Goal: Information Seeking & Learning: Check status

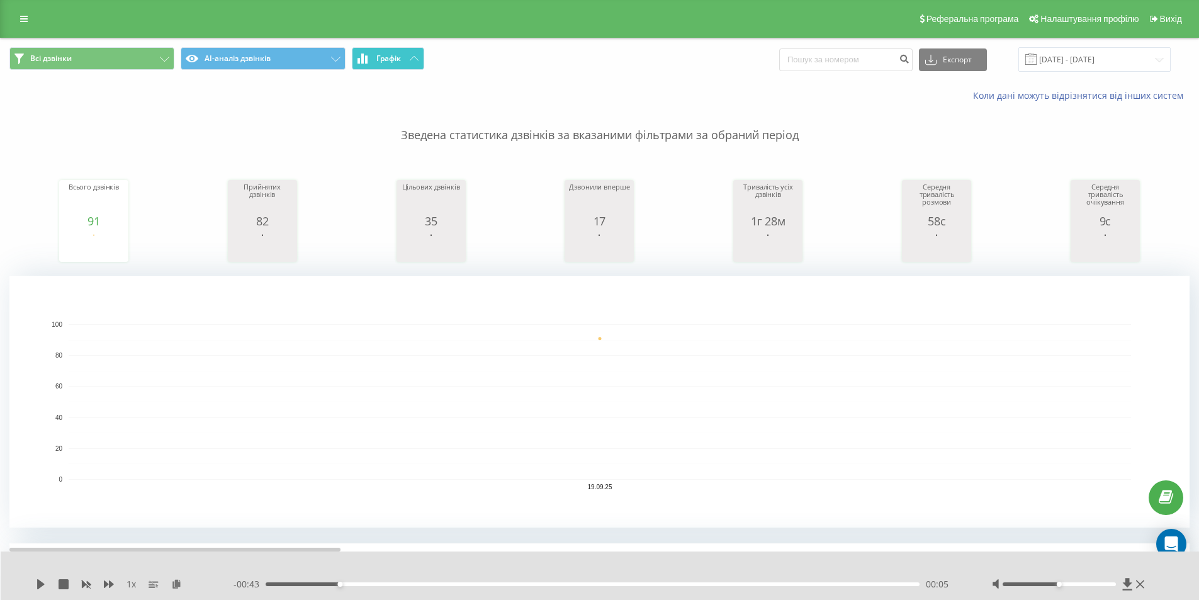
click at [412, 59] on icon at bounding box center [414, 58] width 9 height 4
click at [390, 55] on span "Графік" at bounding box center [388, 58] width 25 height 9
click at [891, 58] on input at bounding box center [845, 59] width 133 height 23
type input "0505626394"
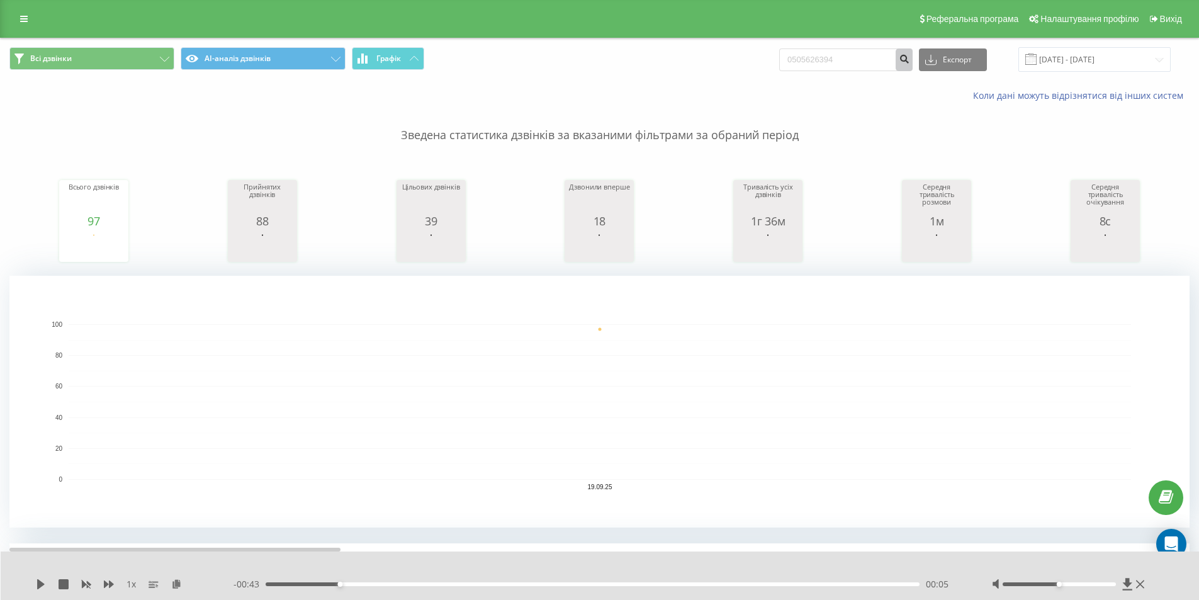
click at [910, 59] on icon "submit" at bounding box center [904, 58] width 11 height 8
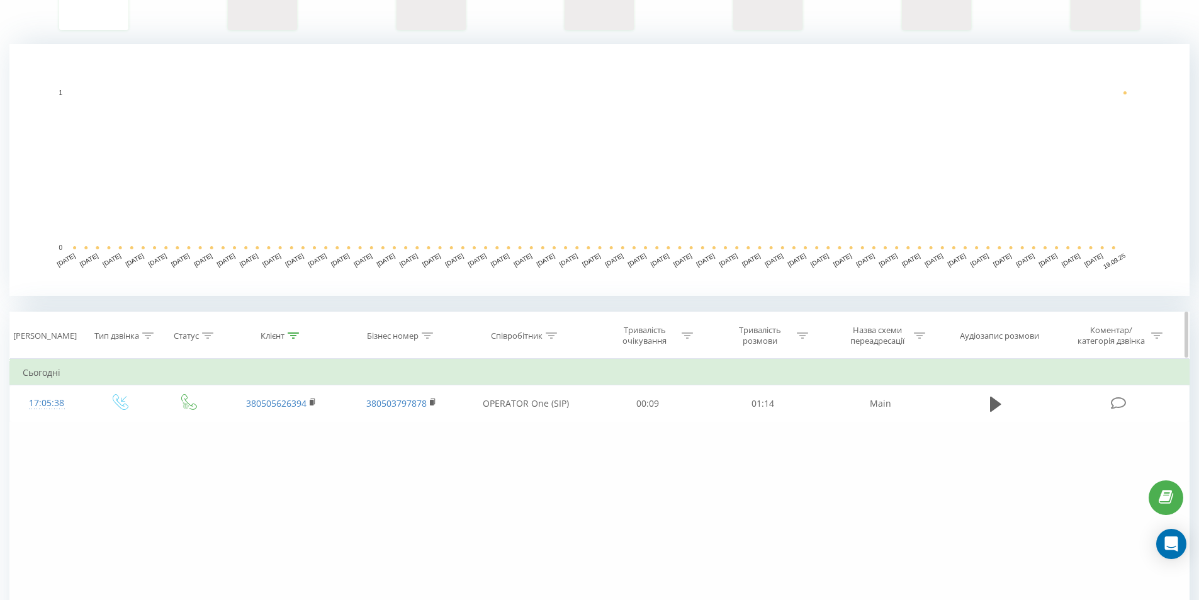
scroll to position [252, 0]
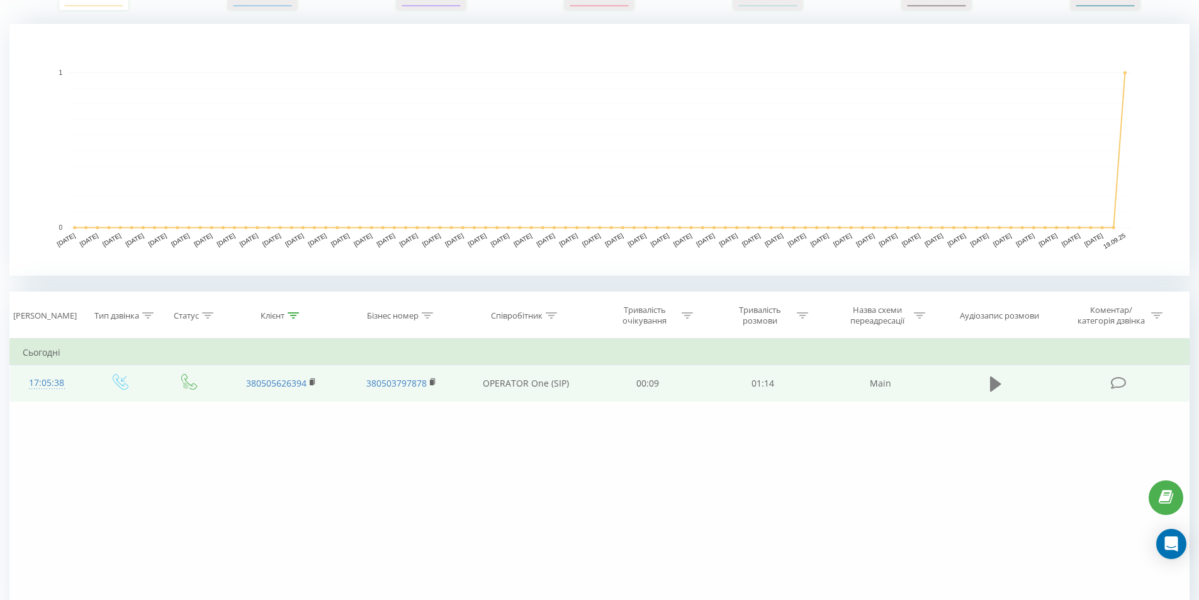
click at [999, 381] on icon at bounding box center [995, 384] width 11 height 18
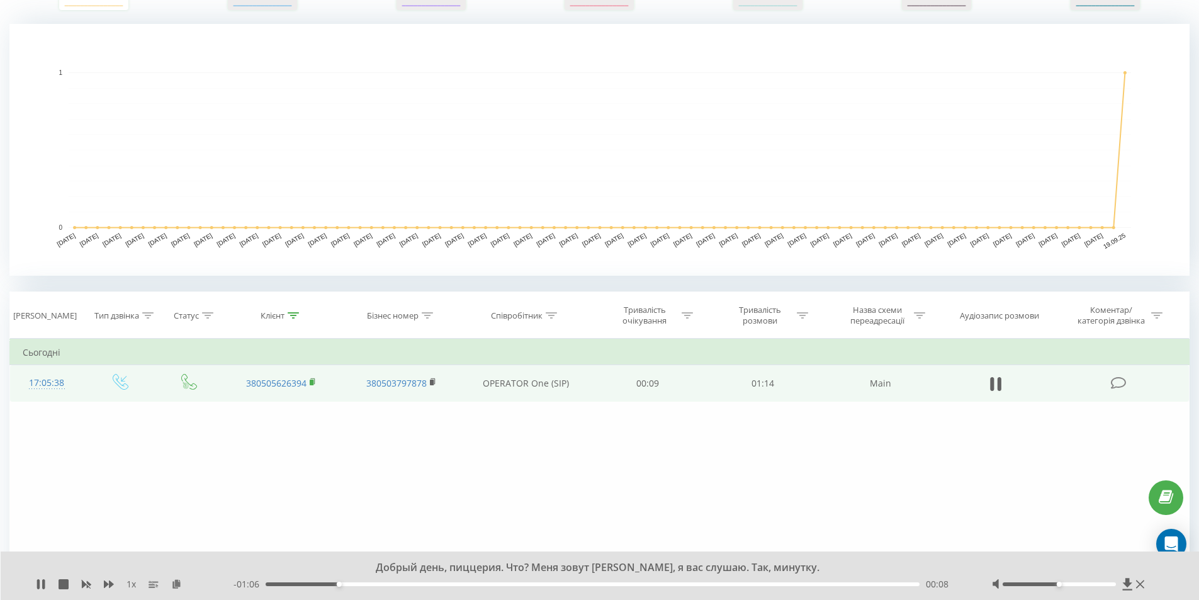
click at [311, 381] on rect at bounding box center [312, 383] width 4 height 6
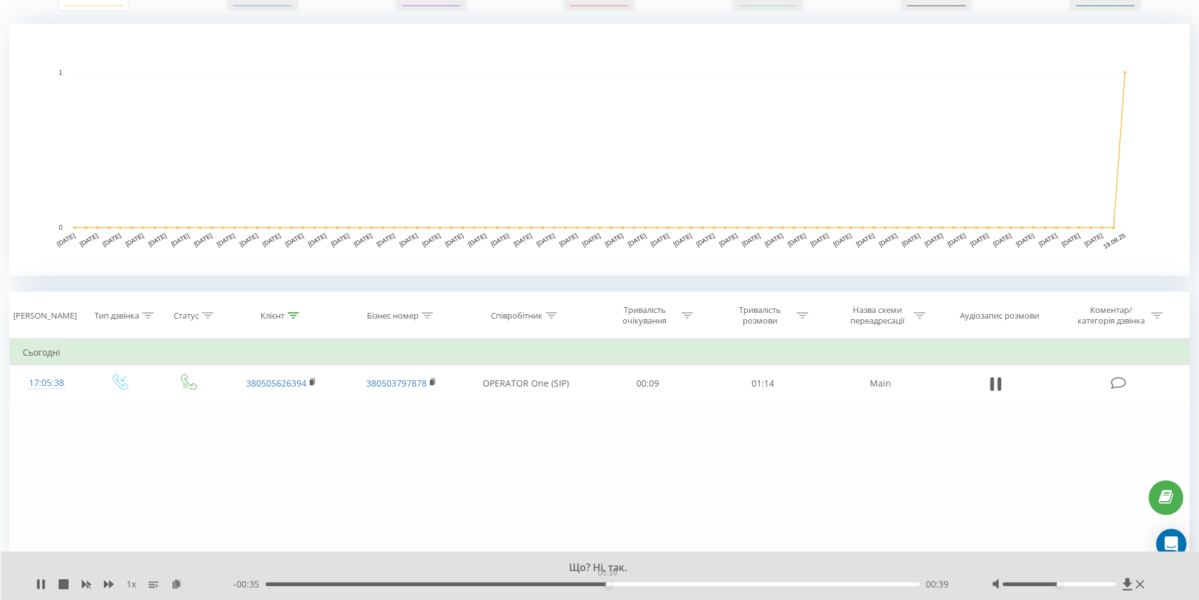
click at [607, 585] on div "00:39" at bounding box center [593, 584] width 655 height 4
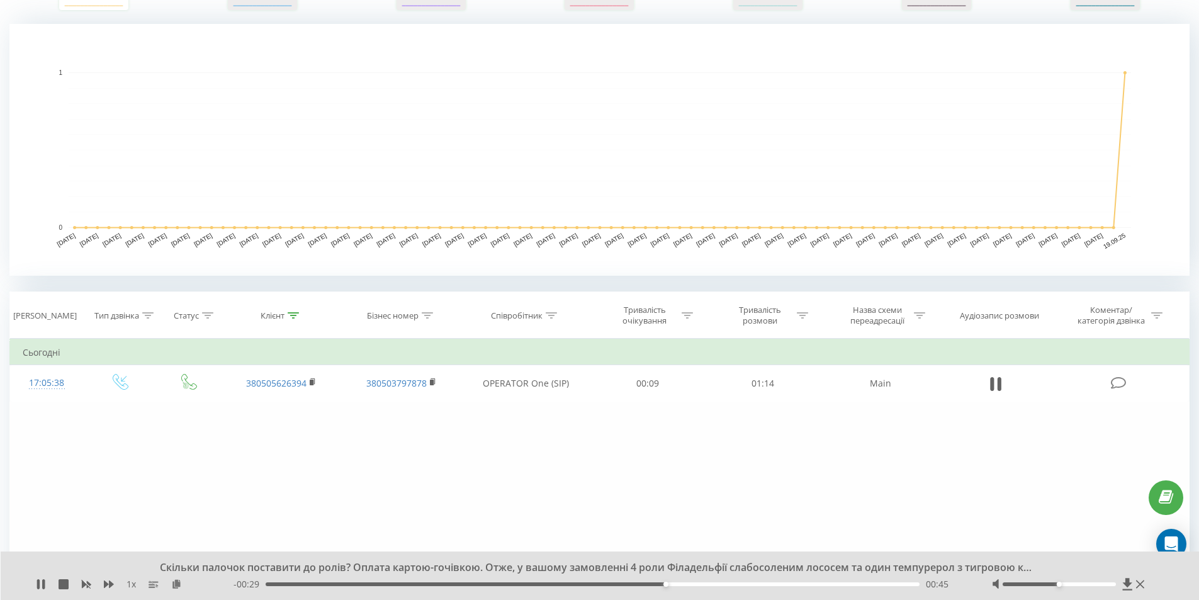
click at [672, 582] on div "00:45" at bounding box center [593, 584] width 655 height 4
click at [691, 584] on div "00:48" at bounding box center [691, 584] width 5 height 5
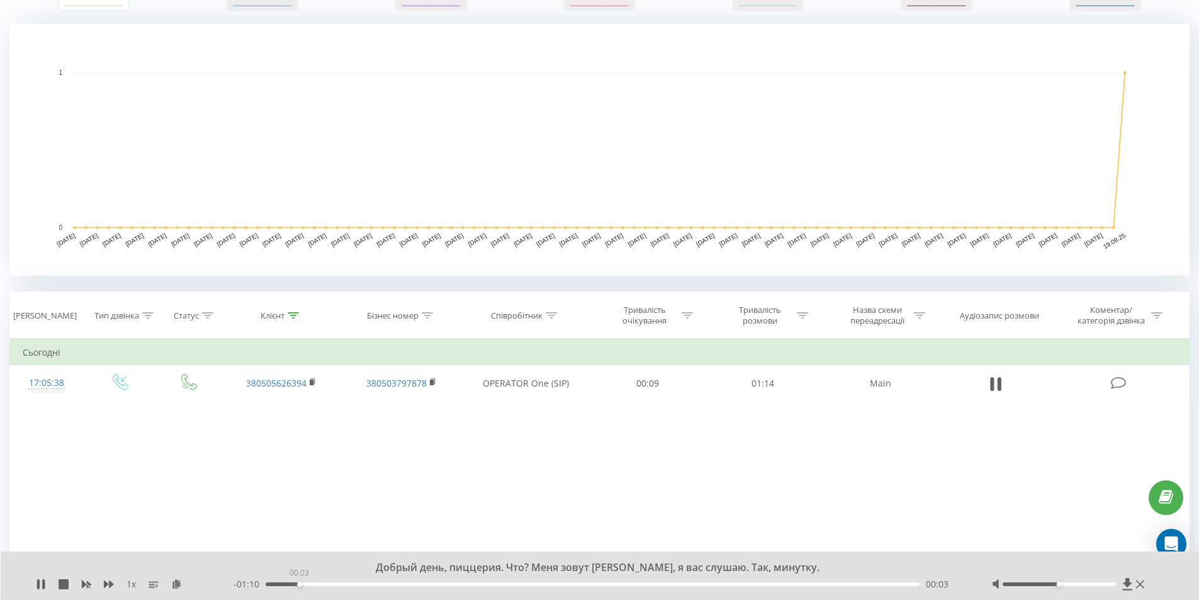
click at [299, 583] on div "00:03" at bounding box center [593, 584] width 655 height 4
click at [41, 581] on icon at bounding box center [41, 584] width 10 height 10
click at [463, 581] on div "- 00:55 00:19 00:19" at bounding box center [597, 584] width 727 height 13
click at [465, 582] on div "00:22" at bounding box center [593, 584] width 655 height 4
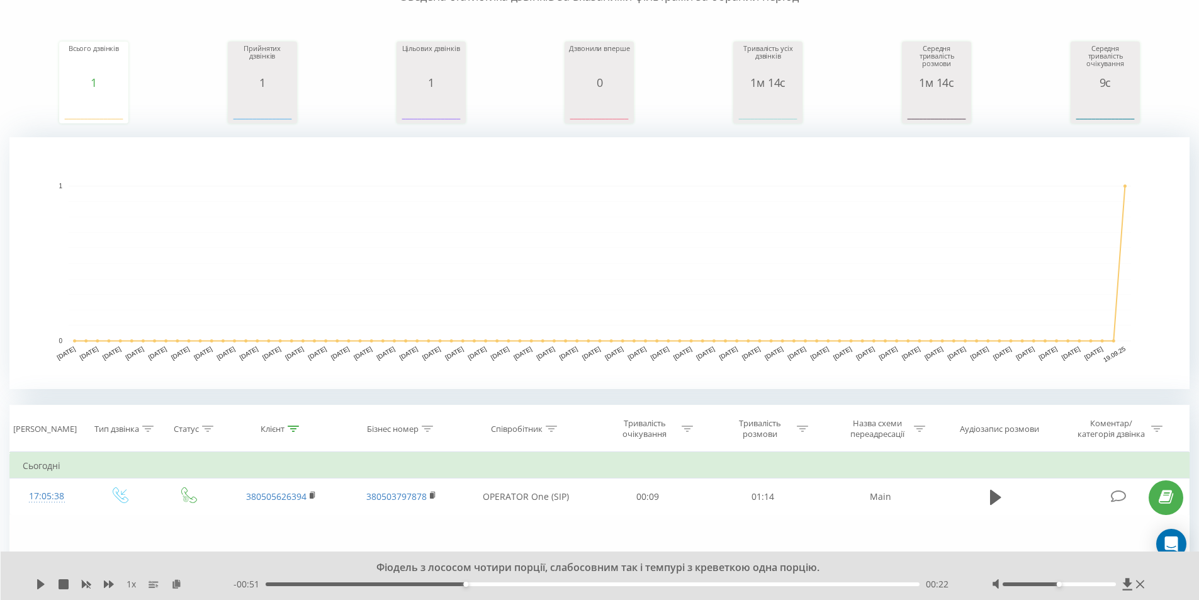
scroll to position [0, 0]
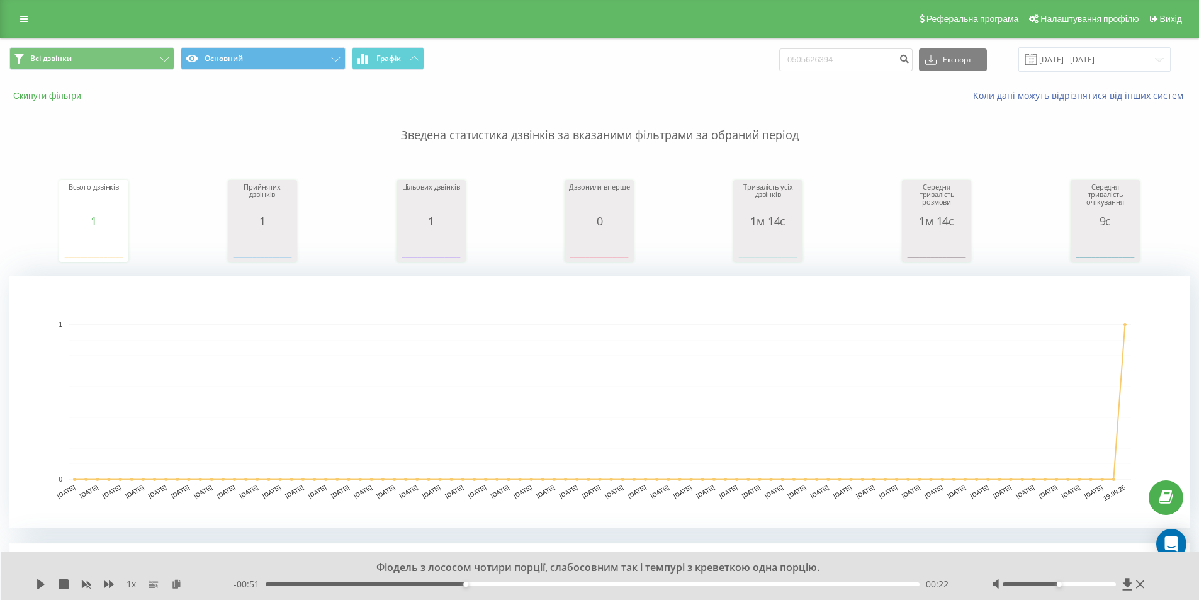
click at [67, 98] on button "Скинути фільтри" at bounding box center [48, 95] width 78 height 11
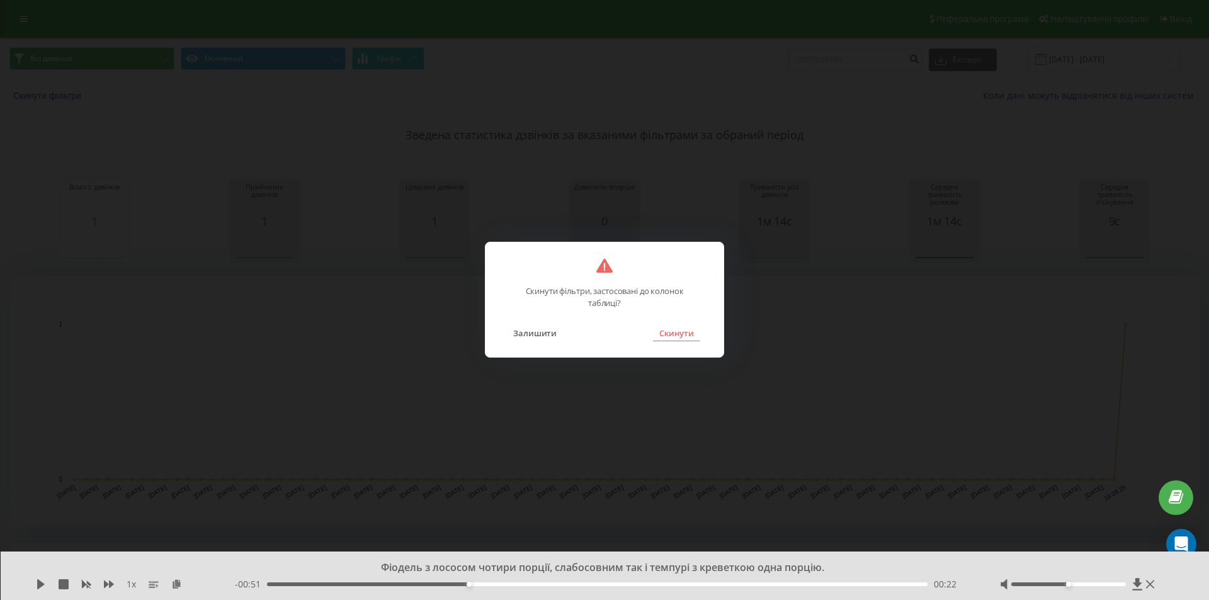
click at [692, 333] on button "Скинути" at bounding box center [676, 333] width 47 height 16
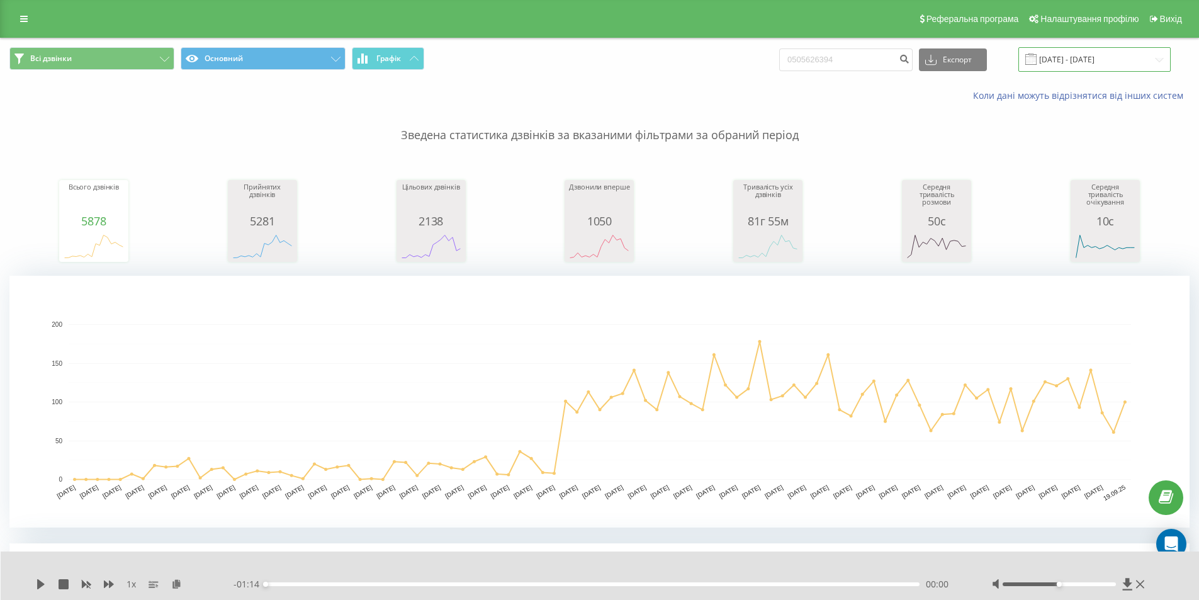
click at [1121, 62] on input "[DATE] - [DATE]" at bounding box center [1094, 59] width 152 height 25
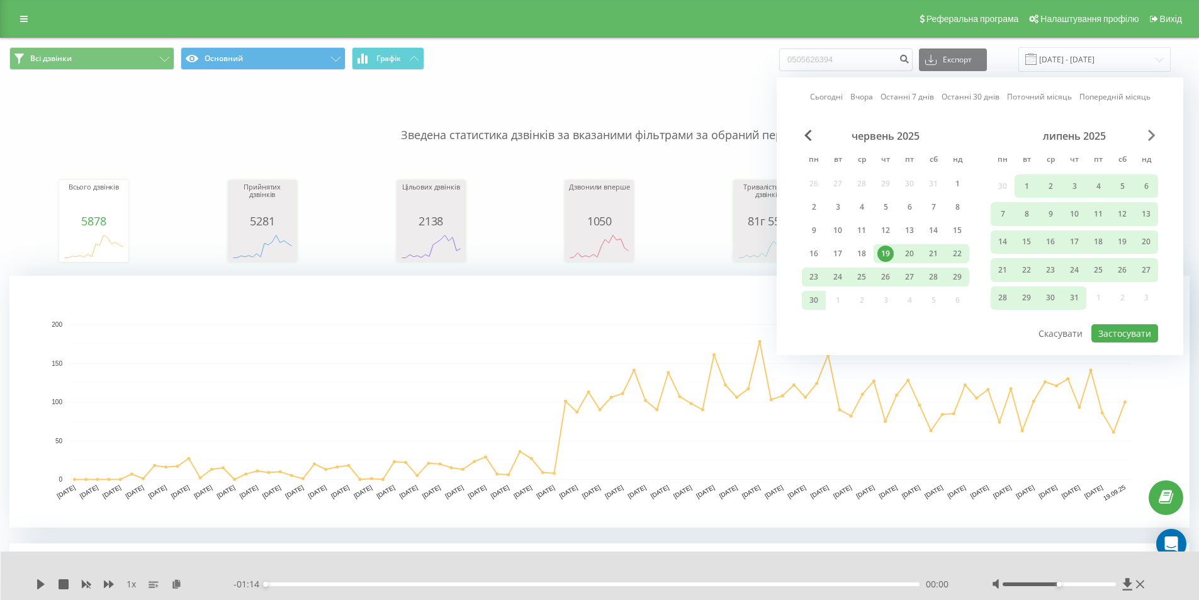
click at [1153, 127] on div "Сьогодні Вчора Останні 7 днів Останні 30 днів Поточний місяць Попередній місяць…" at bounding box center [980, 216] width 407 height 278
click at [1149, 132] on span "Next Month" at bounding box center [1152, 135] width 8 height 11
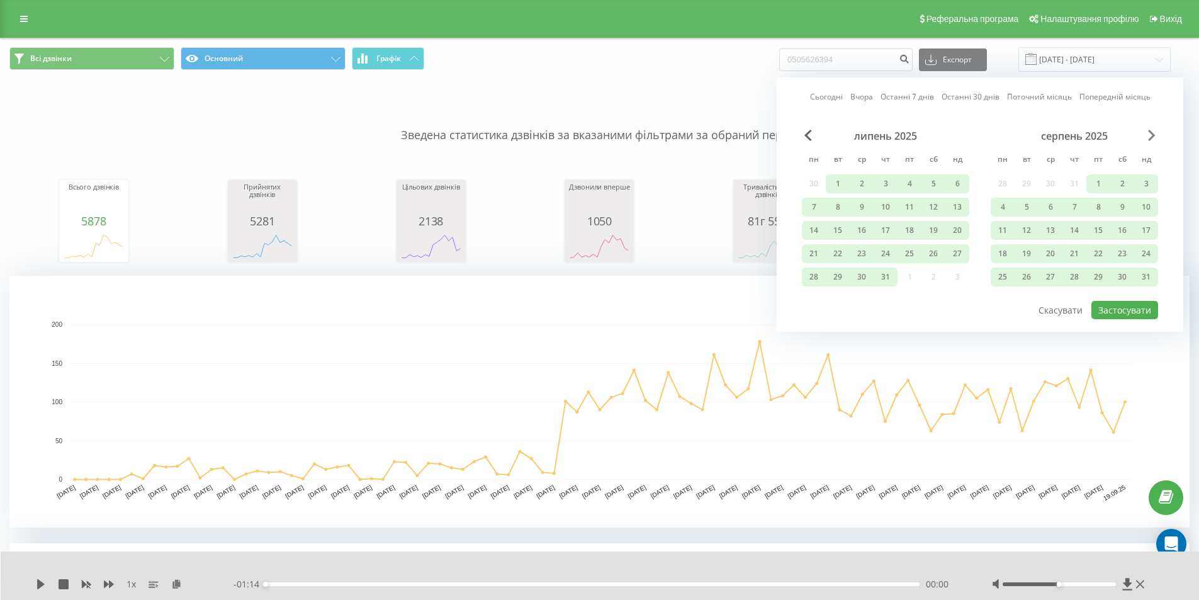
click at [1149, 133] on span "Next Month" at bounding box center [1152, 135] width 8 height 11
click at [1149, 134] on span "Next Month" at bounding box center [1152, 135] width 8 height 11
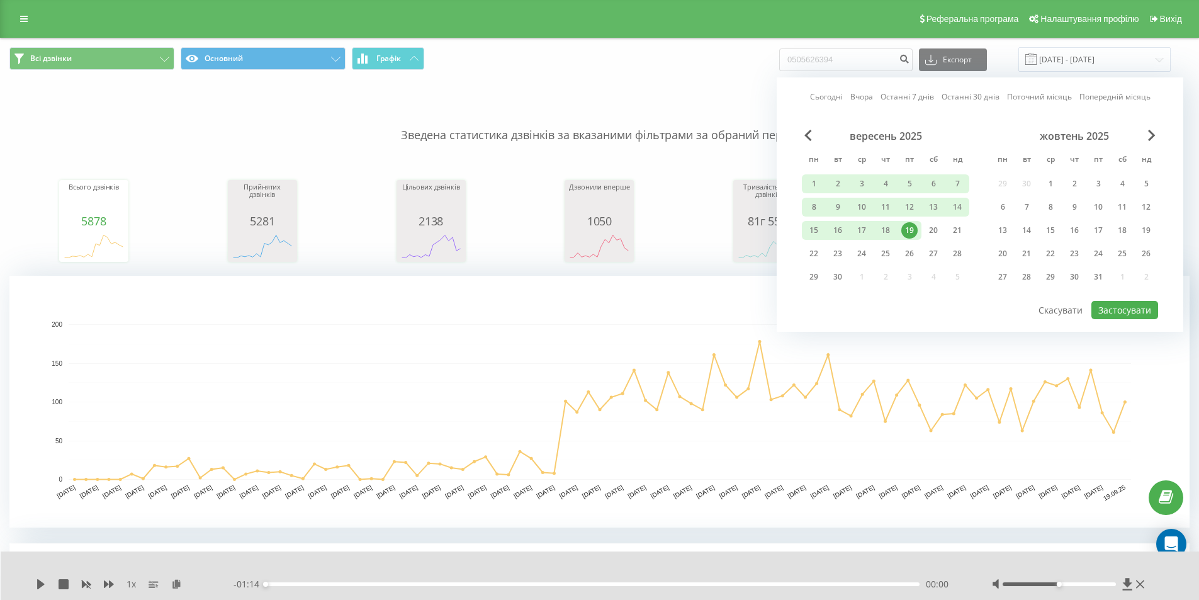
click at [912, 229] on div "19" at bounding box center [909, 230] width 16 height 16
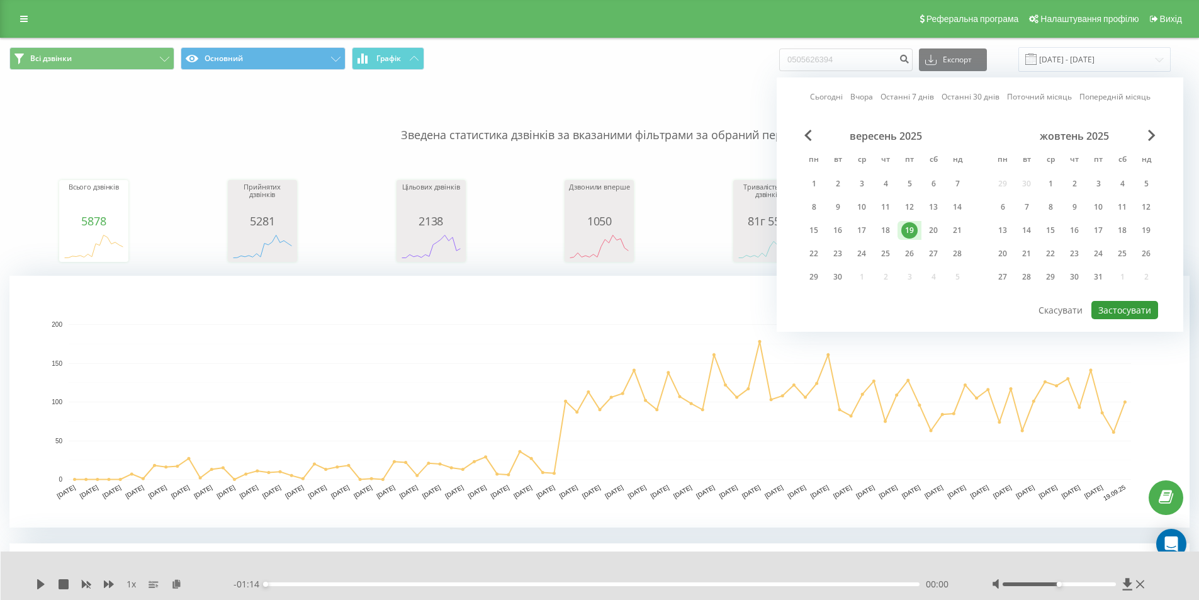
click at [1112, 312] on button "Застосувати" at bounding box center [1125, 310] width 67 height 18
type input "[DATE] - [DATE]"
